Goal: Information Seeking & Learning: Learn about a topic

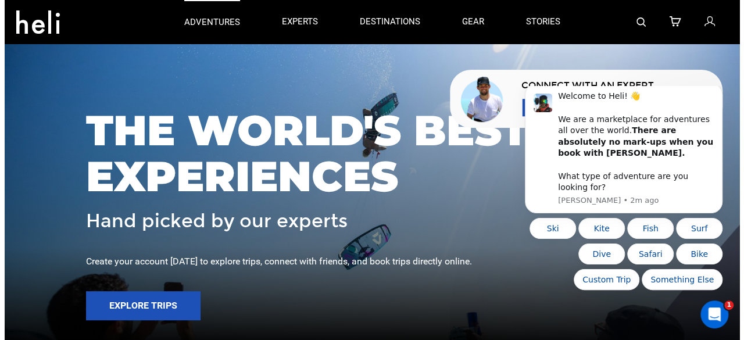
scroll to position [35, 0]
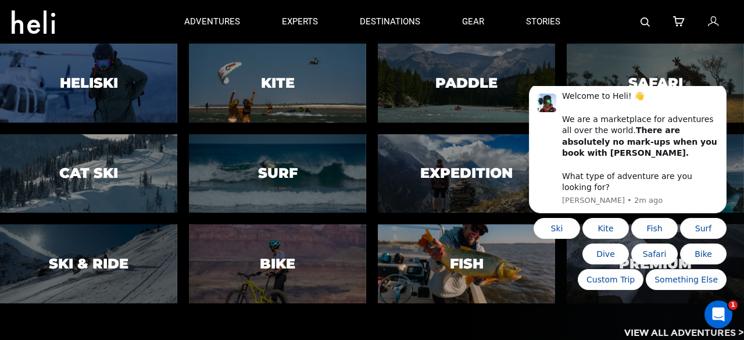
click at [409, 255] on div at bounding box center [466, 264] width 181 height 80
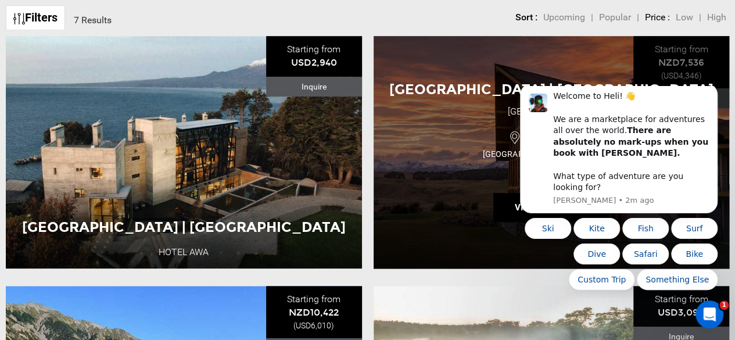
scroll to position [391, 0]
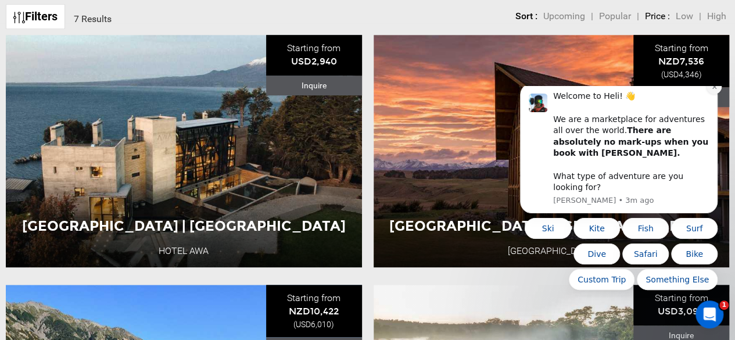
click at [718, 94] on button "Dismiss notification" at bounding box center [714, 86] width 15 height 15
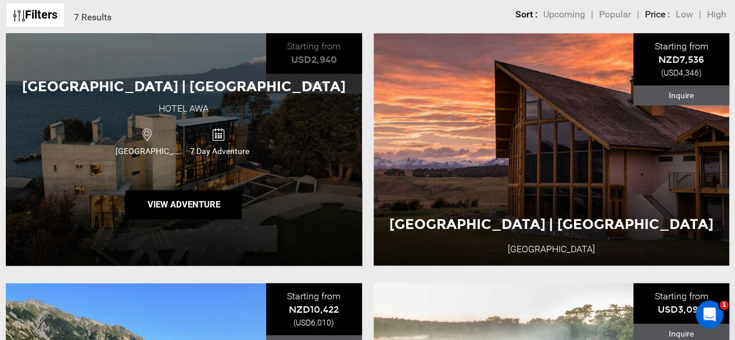
scroll to position [394, 0]
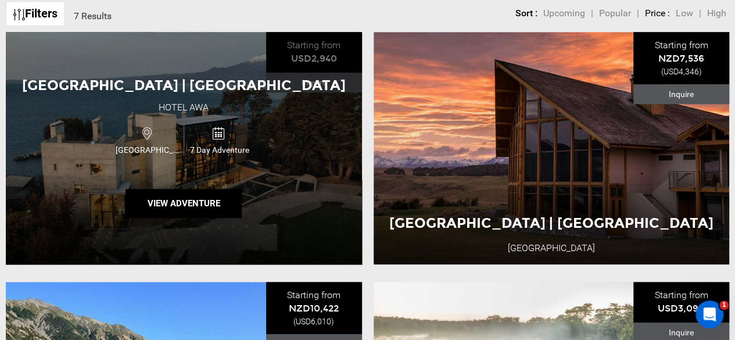
click at [210, 81] on span "[GEOGRAPHIC_DATA] | [GEOGRAPHIC_DATA]" at bounding box center [184, 85] width 324 height 17
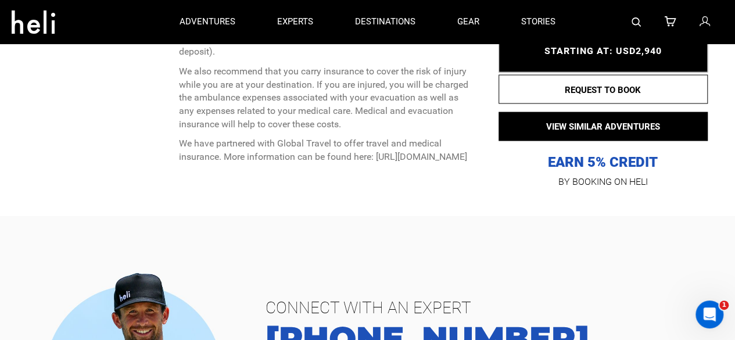
scroll to position [3241, 0]
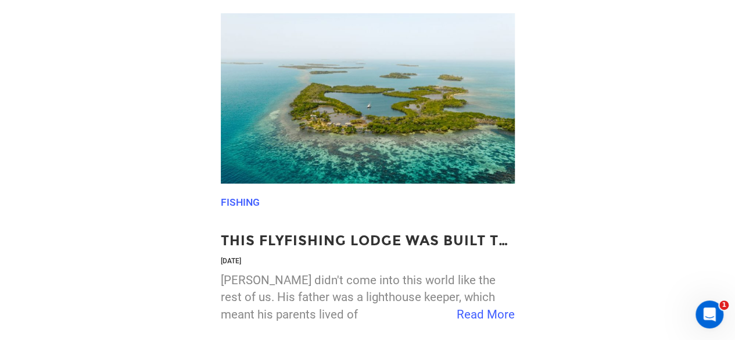
scroll to position [1815, 0]
drag, startPoint x: 260, startPoint y: 218, endPoint x: 235, endPoint y: 189, distance: 38.0
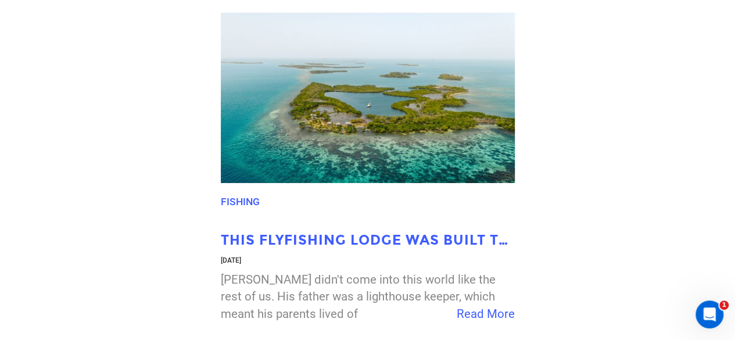
drag, startPoint x: 235, startPoint y: 189, endPoint x: 234, endPoint y: 223, distance: 34.3
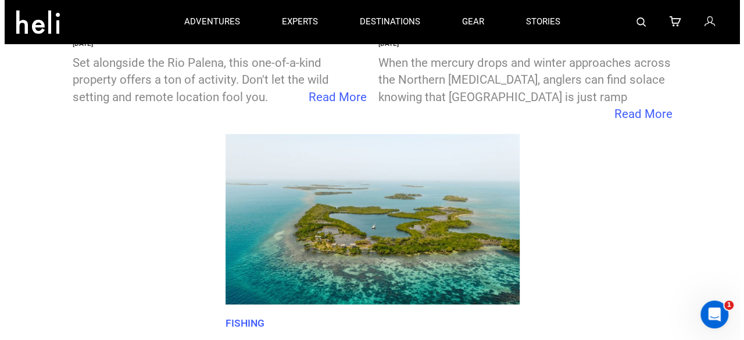
scroll to position [1624, 0]
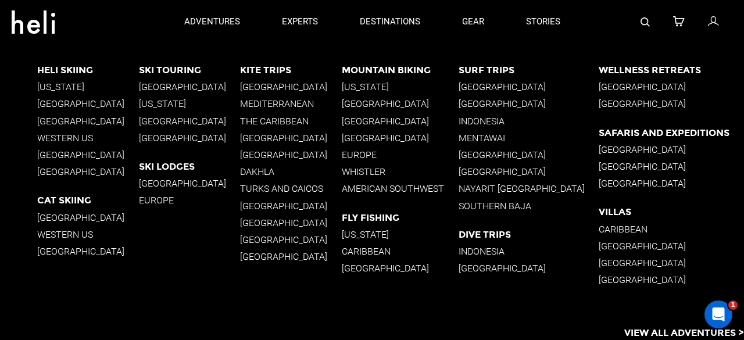
click at [520, 82] on p "[GEOGRAPHIC_DATA]" at bounding box center [529, 86] width 141 height 11
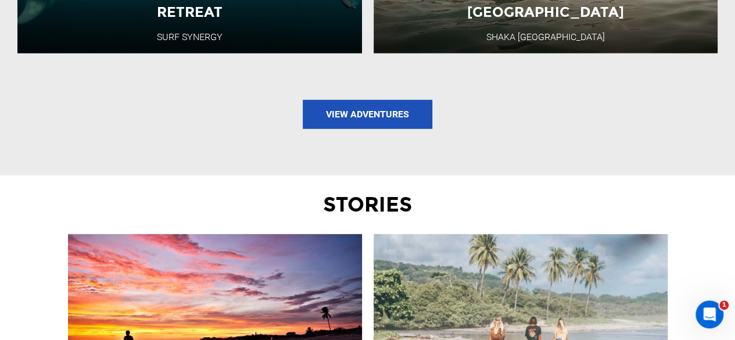
scroll to position [1544, 0]
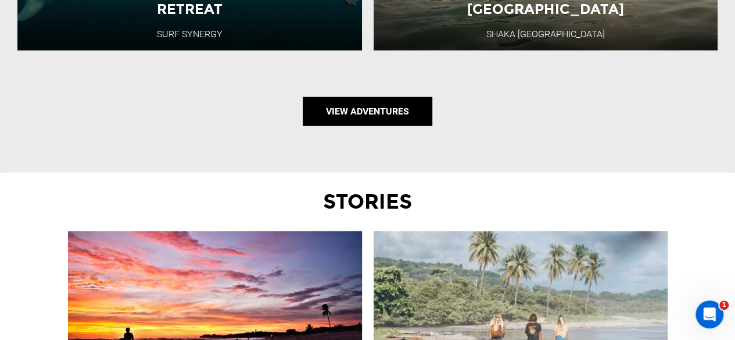
click at [371, 97] on link "View Adventures" at bounding box center [368, 111] width 130 height 29
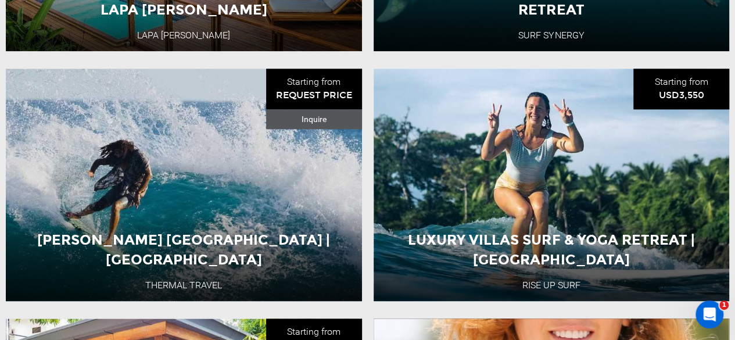
scroll to position [626, 0]
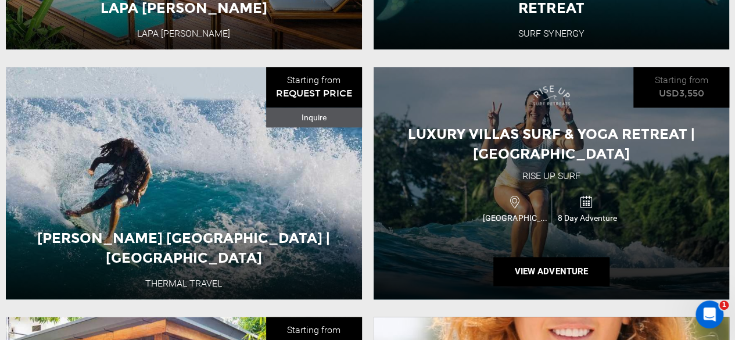
click at [456, 147] on div "Luxury Villas Surf & Yoga Retreat | [GEOGRAPHIC_DATA]" at bounding box center [552, 144] width 356 height 40
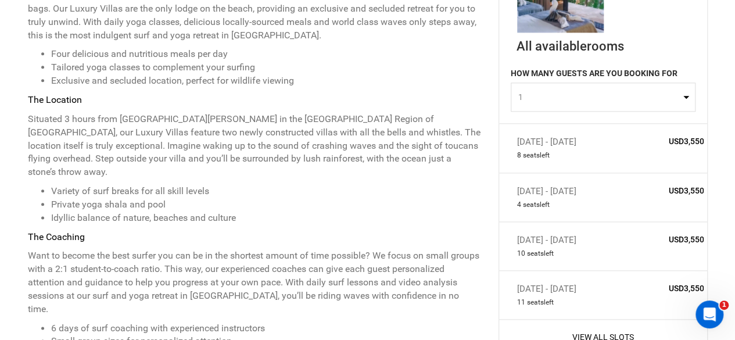
scroll to position [618, 0]
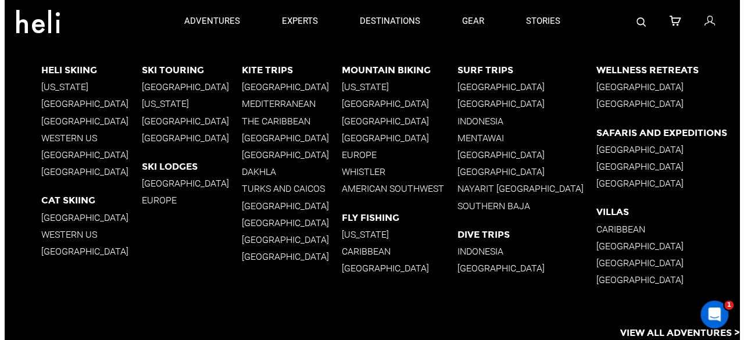
scroll to position [784, 0]
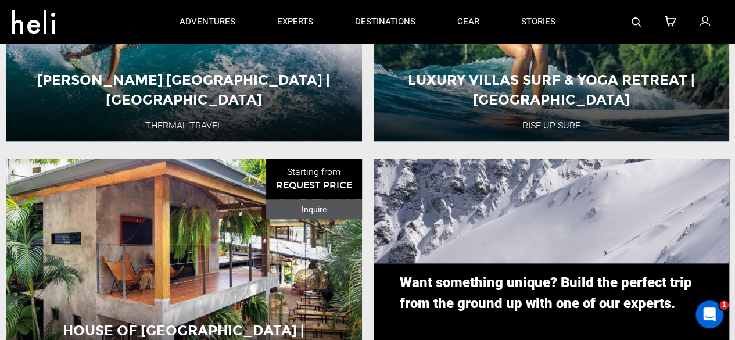
click at [639, 26] on img at bounding box center [636, 21] width 9 height 9
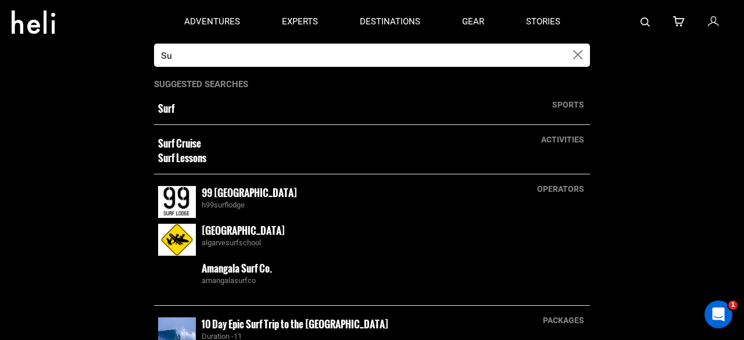
type input "S"
type input "spearfish"
